Goal: Task Accomplishment & Management: Use online tool/utility

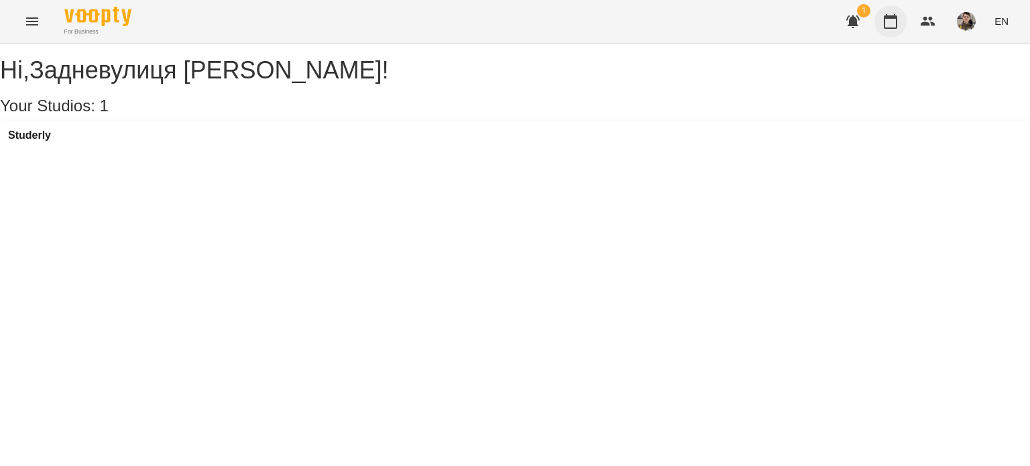
click at [883, 15] on icon "button" at bounding box center [890, 21] width 16 height 16
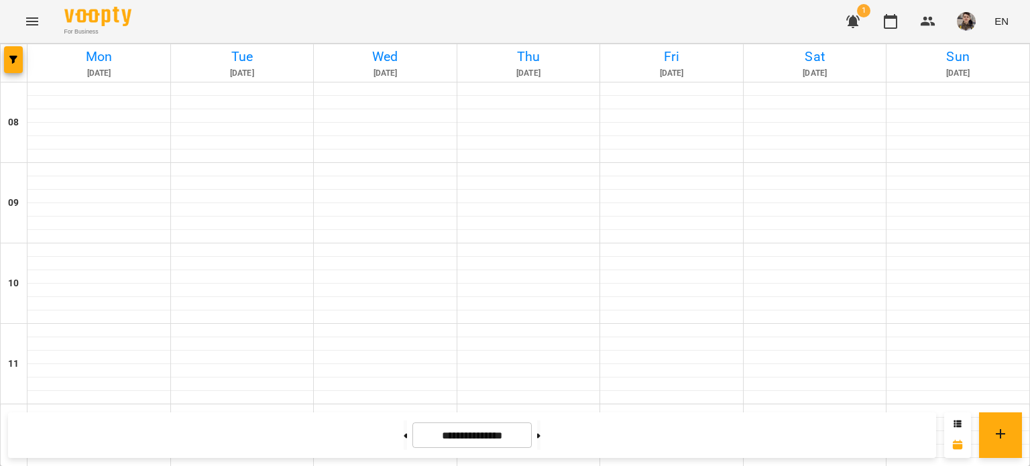
scroll to position [719, 0]
click at [404, 446] on button at bounding box center [405, 435] width 3 height 30
click at [540, 441] on button at bounding box center [538, 435] width 3 height 30
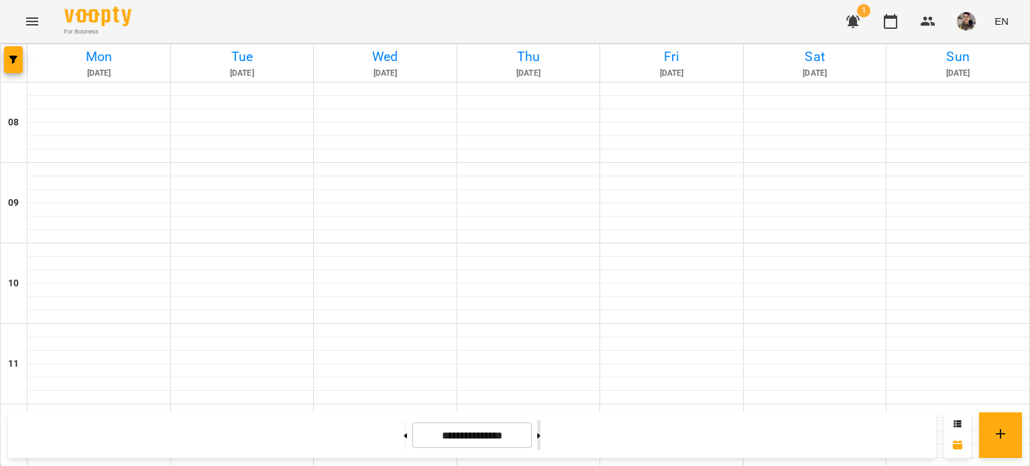
click at [540, 441] on button at bounding box center [538, 435] width 3 height 30
click at [404, 437] on button at bounding box center [405, 435] width 3 height 30
click at [540, 439] on button at bounding box center [538, 435] width 3 height 30
type input "**********"
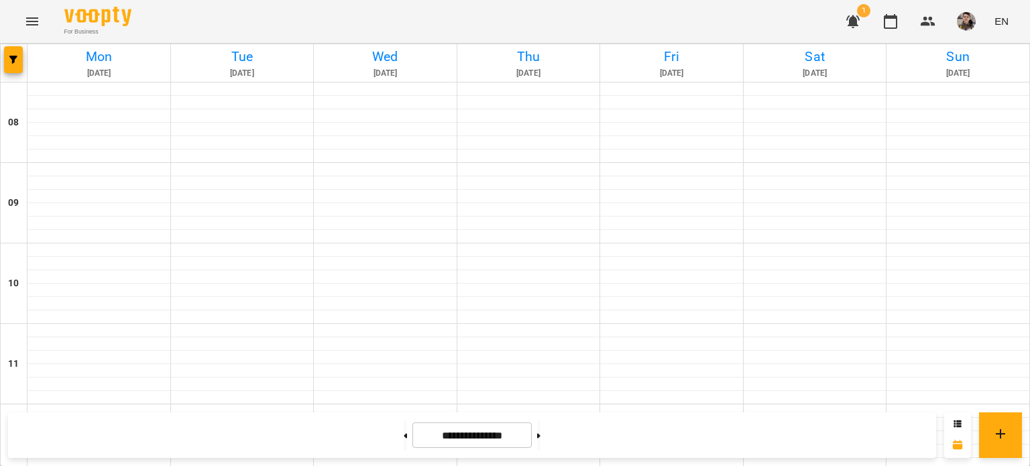
scroll to position [628, 0]
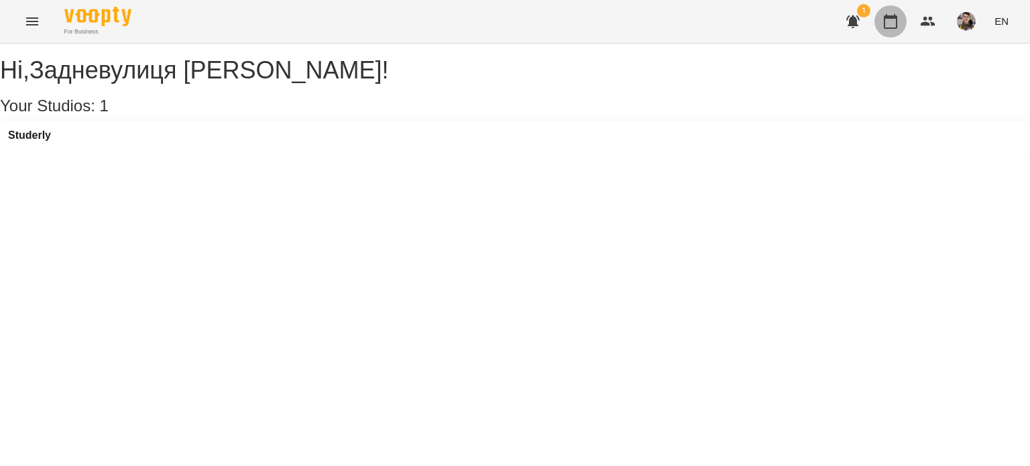
click at [886, 23] on icon "button" at bounding box center [890, 21] width 16 height 16
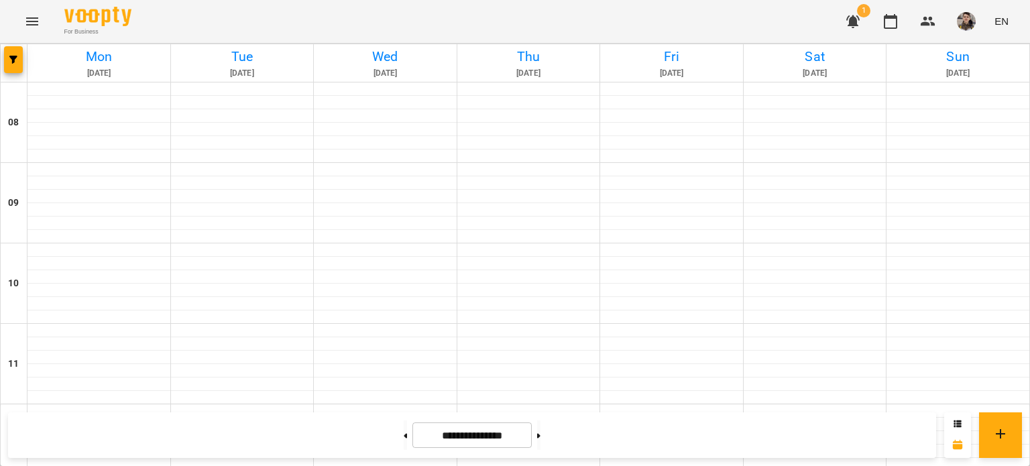
scroll to position [872, 0]
click at [540, 433] on button at bounding box center [538, 435] width 3 height 30
type input "**********"
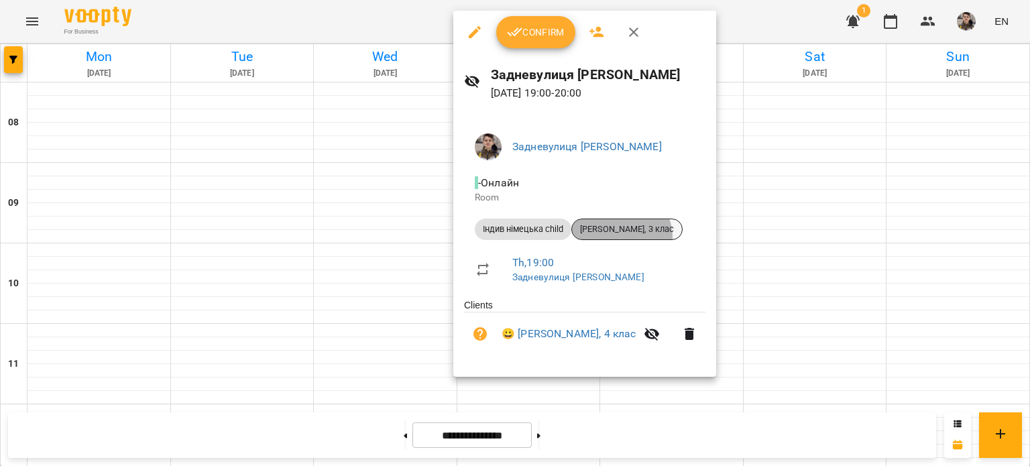
click at [619, 237] on div "[PERSON_NAME], 3 клас" at bounding box center [626, 229] width 111 height 21
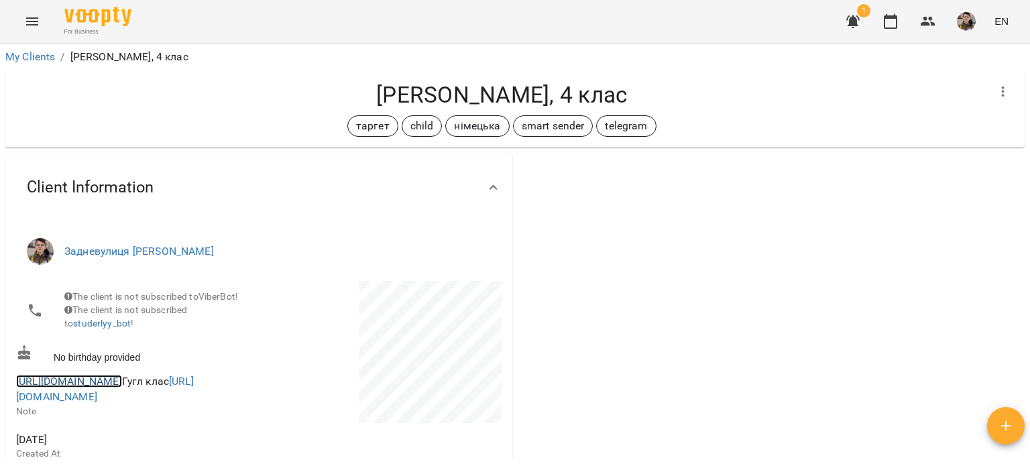
click at [122, 388] on link "[URL][DOMAIN_NAME]" at bounding box center [69, 381] width 106 height 13
